Goal: Navigation & Orientation: Understand site structure

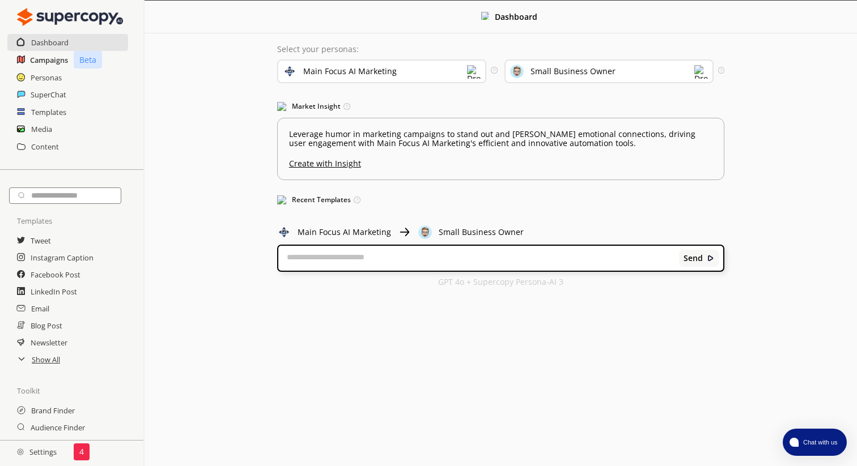
click at [54, 59] on h2 "Campaigns" at bounding box center [49, 60] width 38 height 17
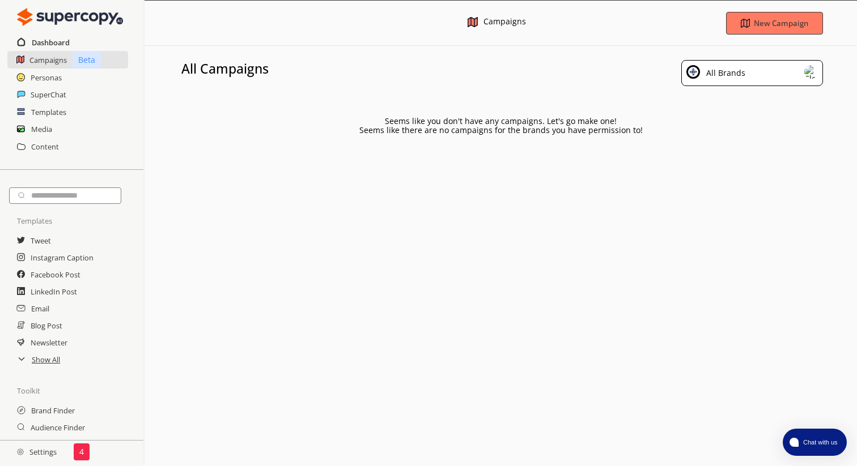
click at [60, 43] on h2 "Dashboard" at bounding box center [51, 42] width 38 height 17
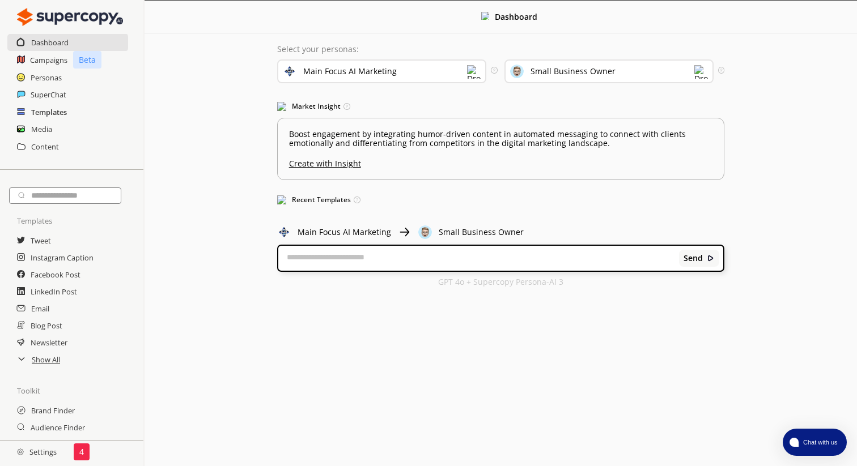
click at [42, 110] on h2 "Templates" at bounding box center [49, 112] width 36 height 17
